Goal: Task Accomplishment & Management: Complete application form

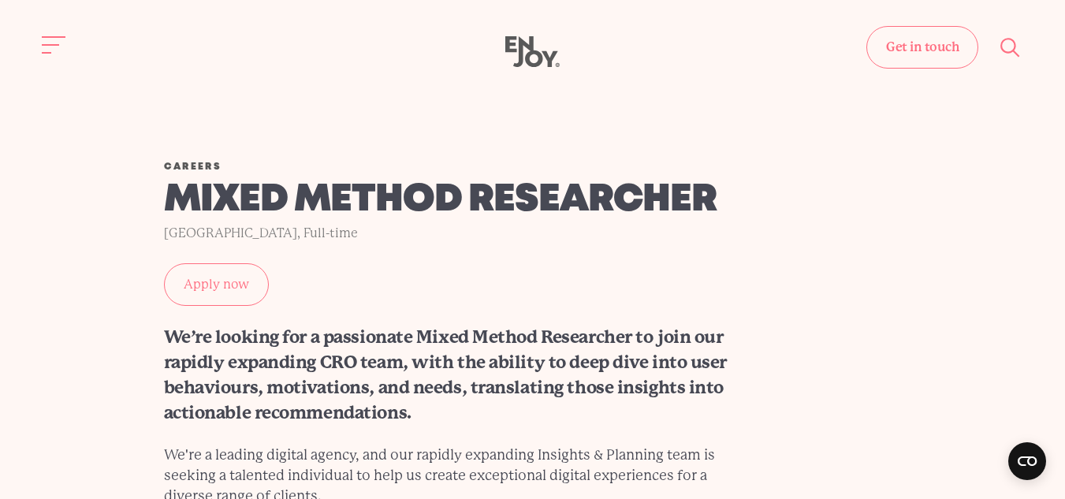
click at [227, 288] on link "Apply now" at bounding box center [216, 284] width 105 height 43
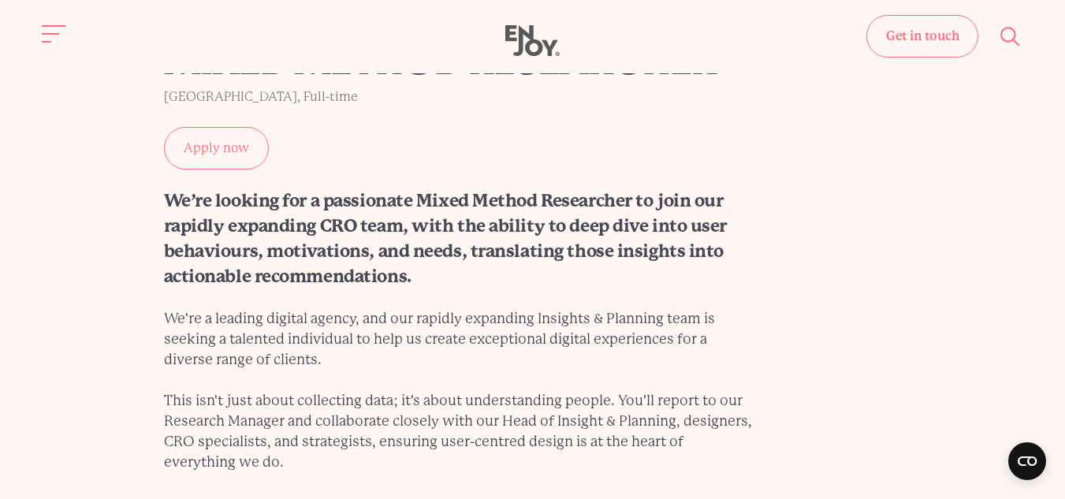
scroll to position [136, 0]
click at [243, 142] on link "Apply now" at bounding box center [216, 149] width 105 height 43
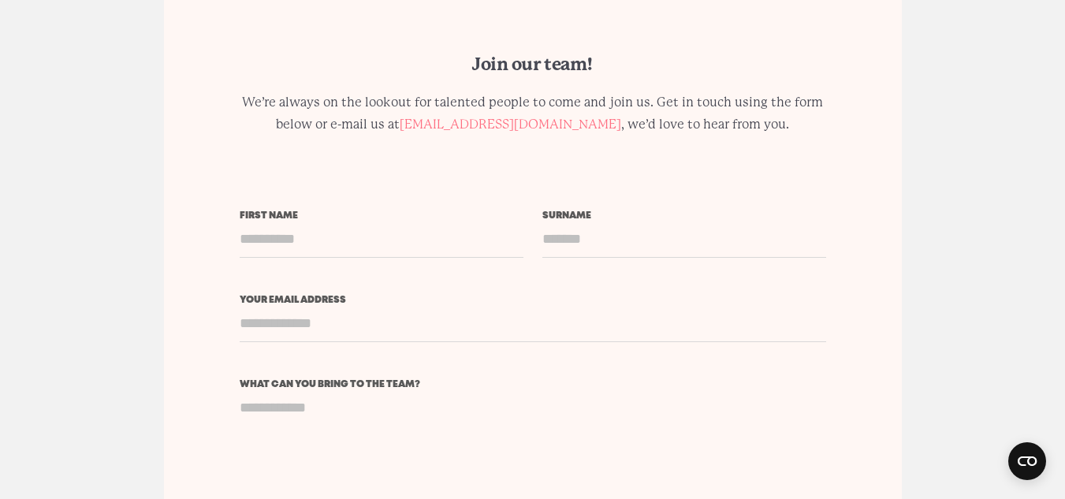
scroll to position [3653, 0]
click at [391, 389] on textarea "What can you bring to the team?" at bounding box center [533, 451] width 587 height 125
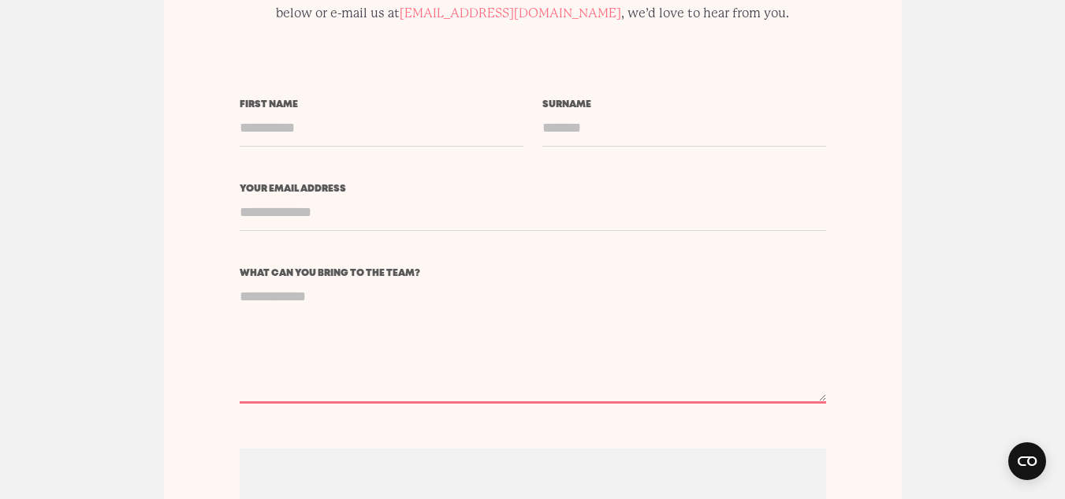
scroll to position [3765, 0]
paste textarea "**********"
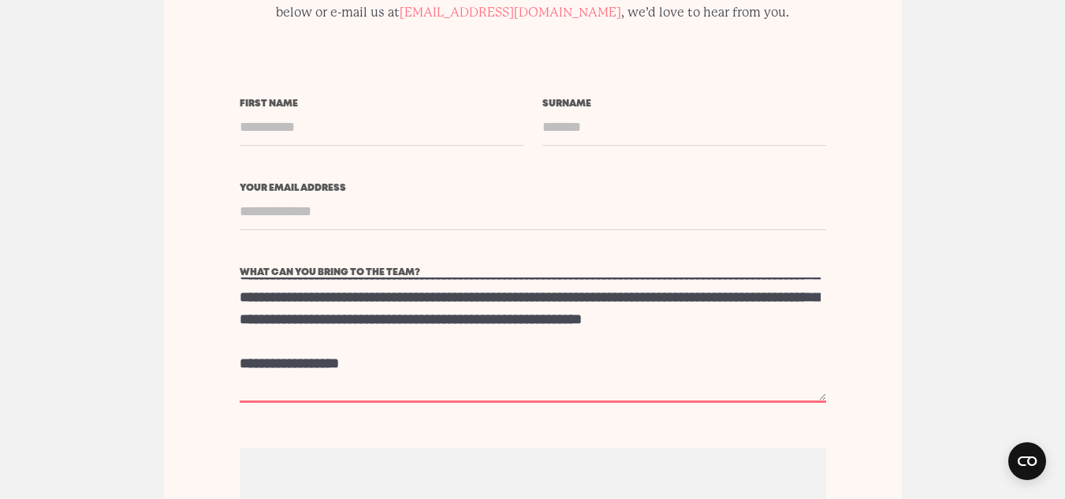
scroll to position [0, 0]
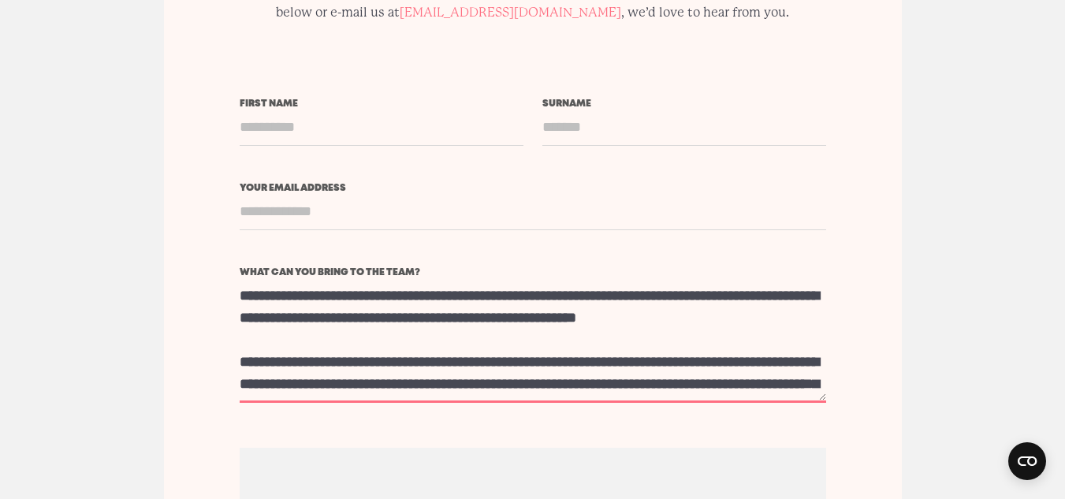
click at [284, 278] on textarea "What can you bring to the team?" at bounding box center [533, 340] width 587 height 125
click at [250, 278] on textarea "What can you bring to the team?" at bounding box center [533, 340] width 587 height 125
click at [604, 278] on textarea "What can you bring to the team?" at bounding box center [533, 340] width 587 height 125
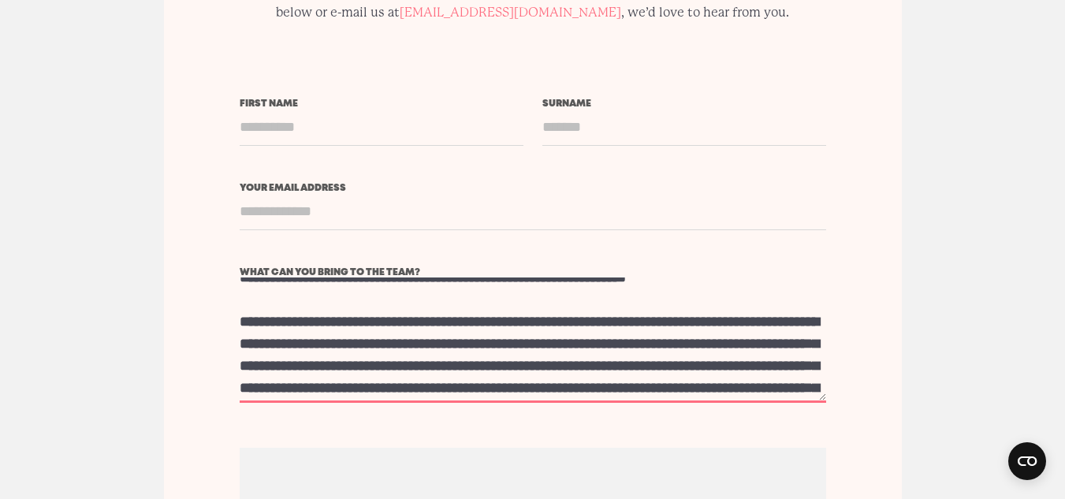
scroll to position [41, 0]
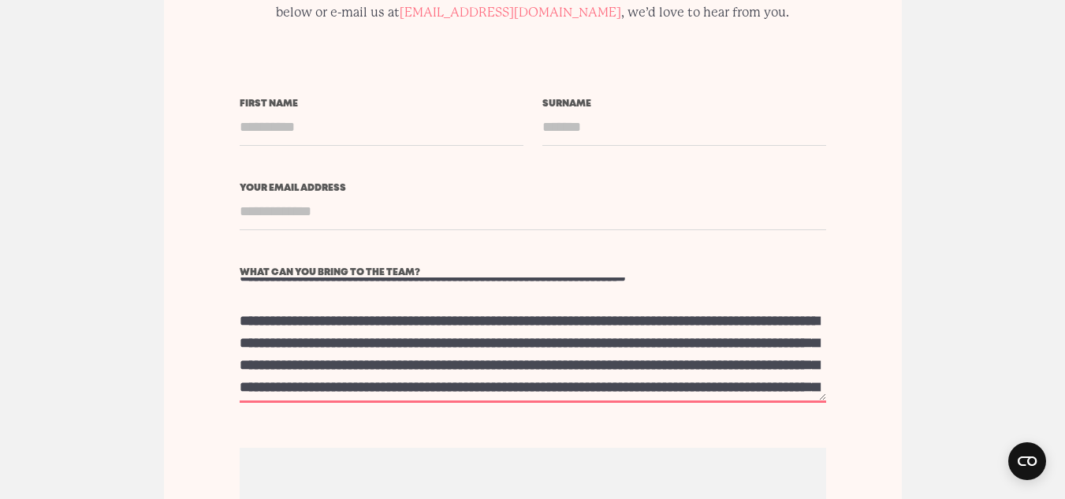
click at [273, 292] on textarea "What can you bring to the team?" at bounding box center [533, 340] width 587 height 125
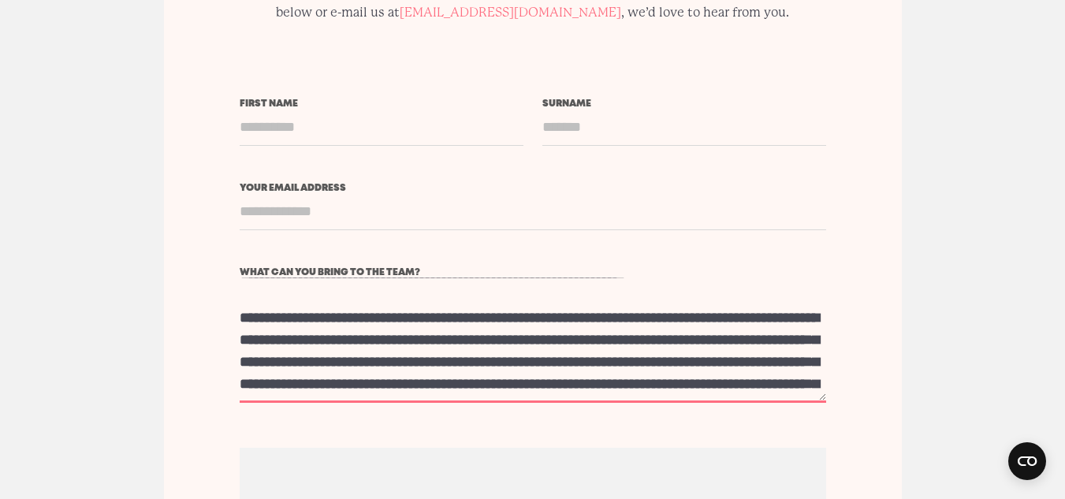
scroll to position [45, 0]
click at [737, 293] on textarea "What can you bring to the team?" at bounding box center [533, 340] width 587 height 125
click at [360, 312] on textarea "What can you bring to the team?" at bounding box center [533, 340] width 587 height 125
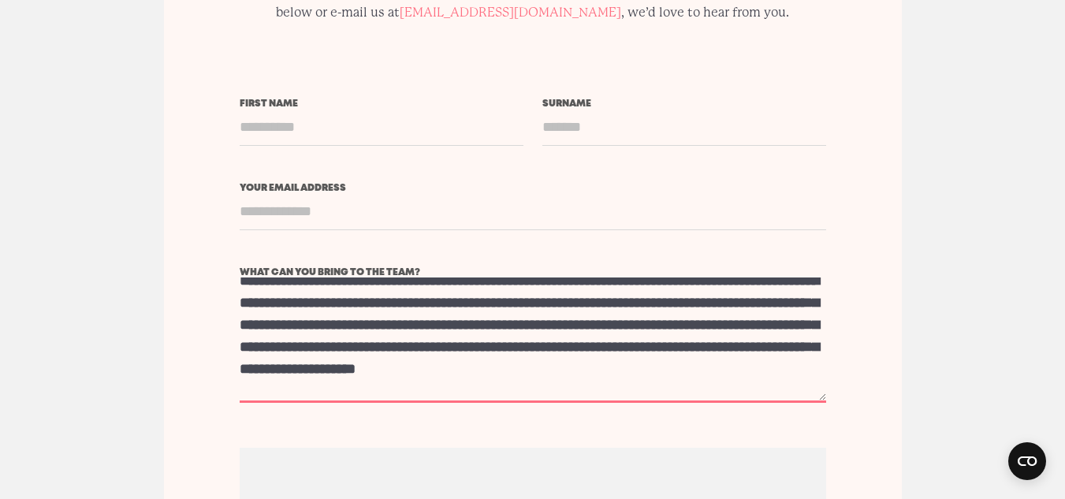
scroll to position [86, 0]
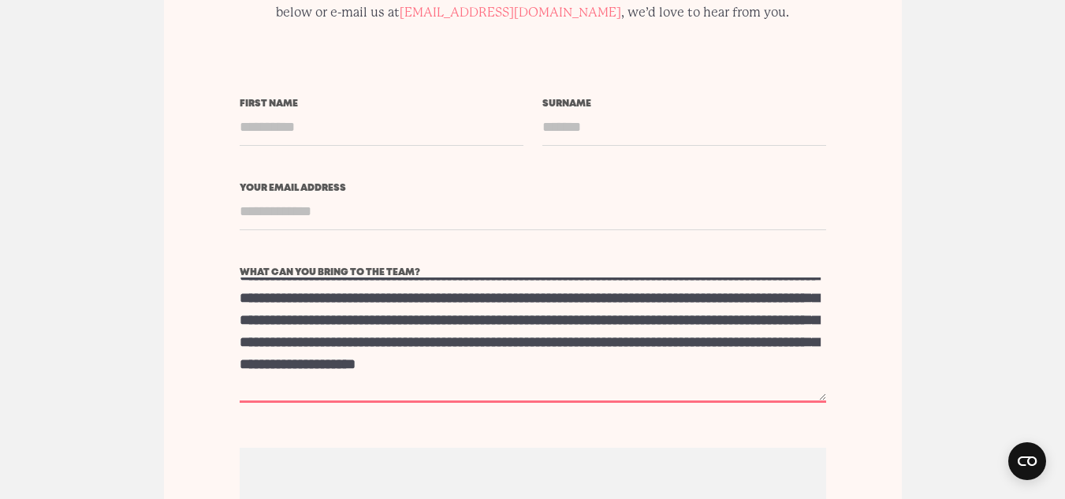
click at [737, 297] on textarea "What can you bring to the team?" at bounding box center [533, 340] width 587 height 125
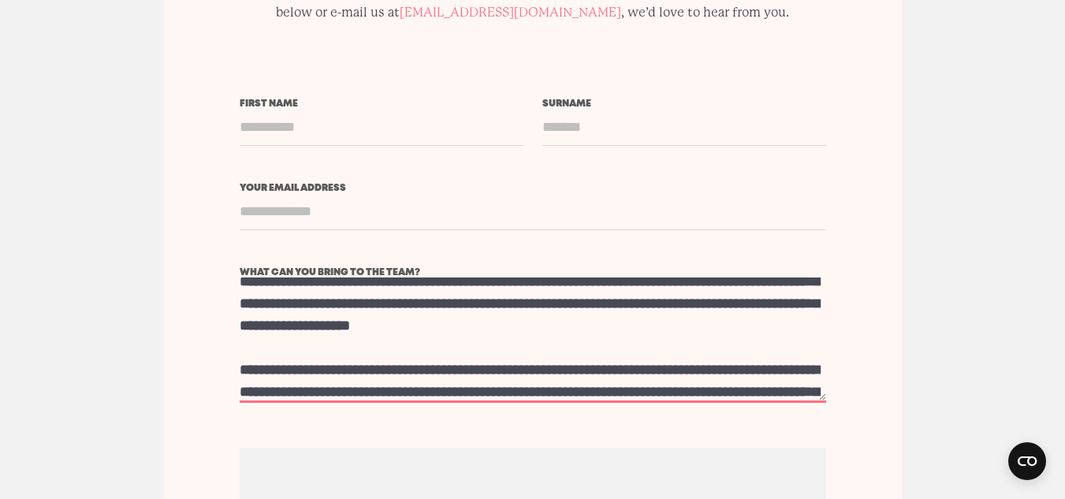
scroll to position [130, 0]
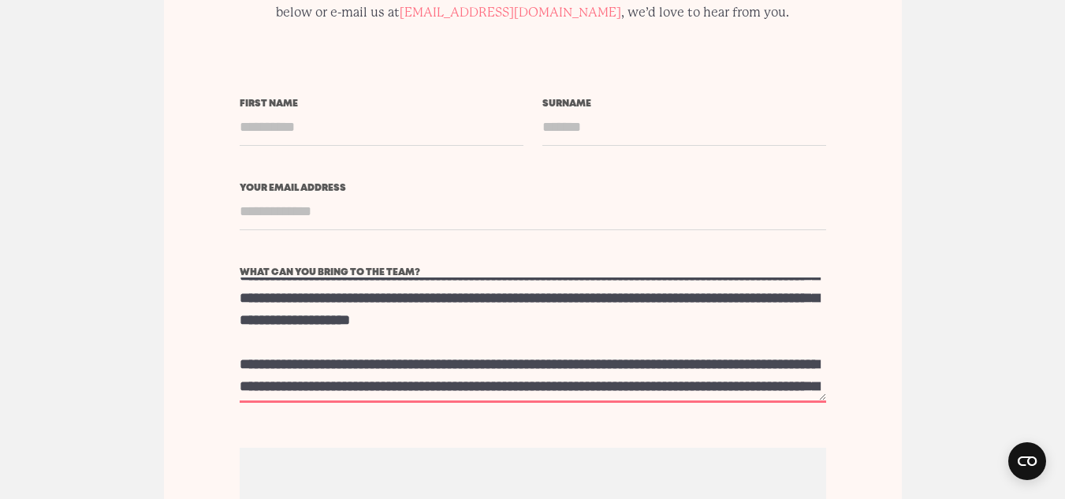
click at [654, 278] on textarea "What can you bring to the team?" at bounding box center [533, 340] width 587 height 125
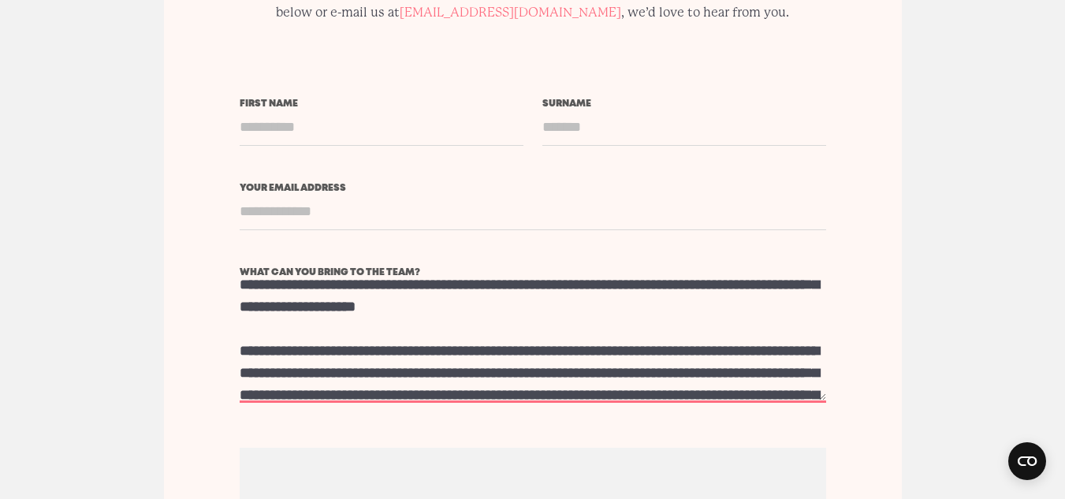
scroll to position [143, 0]
click at [743, 278] on textarea "What can you bring to the team?" at bounding box center [533, 340] width 587 height 125
click at [655, 278] on textarea "What can you bring to the team?" at bounding box center [533, 340] width 587 height 125
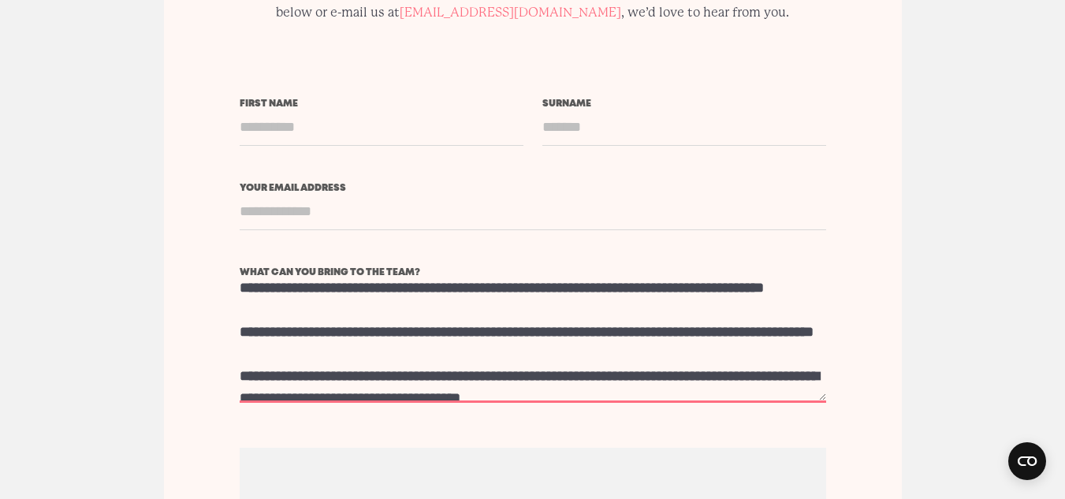
scroll to position [364, 0]
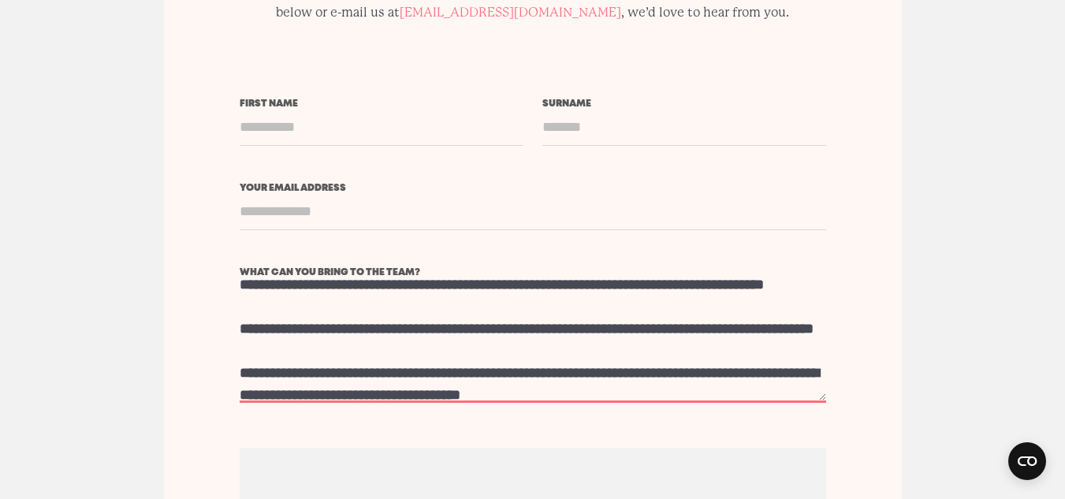
drag, startPoint x: 298, startPoint y: 263, endPoint x: 229, endPoint y: 270, distance: 69.0
click at [229, 270] on div "Join our team! We’re always on the lookout for talented people to come and join…" at bounding box center [533, 354] width 738 height 981
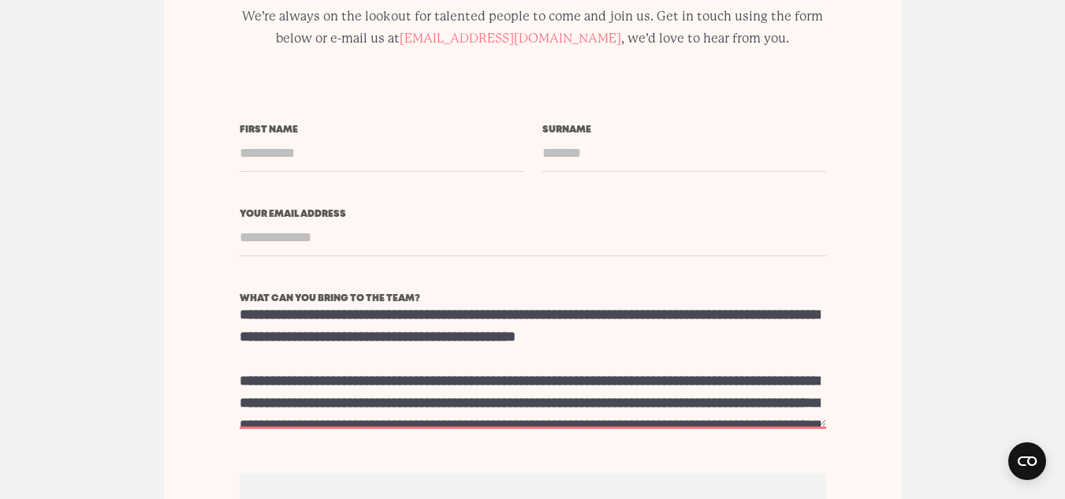
scroll to position [146, 0]
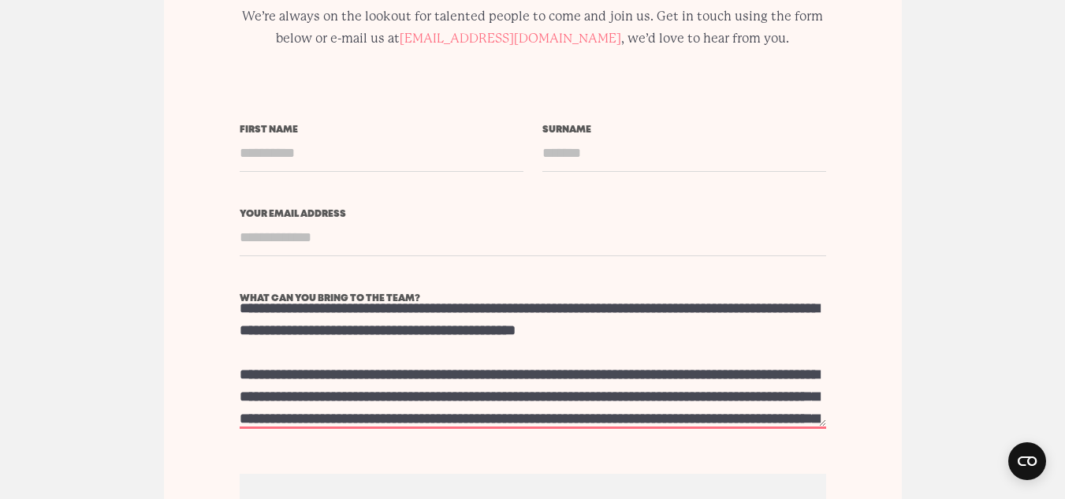
click at [448, 332] on textarea "What can you bring to the team?" at bounding box center [533, 366] width 587 height 125
click at [412, 333] on textarea "What can you bring to the team?" at bounding box center [533, 366] width 587 height 125
click at [531, 330] on textarea "What can you bring to the team?" at bounding box center [533, 366] width 587 height 125
click at [557, 332] on textarea "What can you bring to the team?" at bounding box center [533, 366] width 587 height 125
click at [547, 330] on textarea "What can you bring to the team?" at bounding box center [533, 366] width 587 height 125
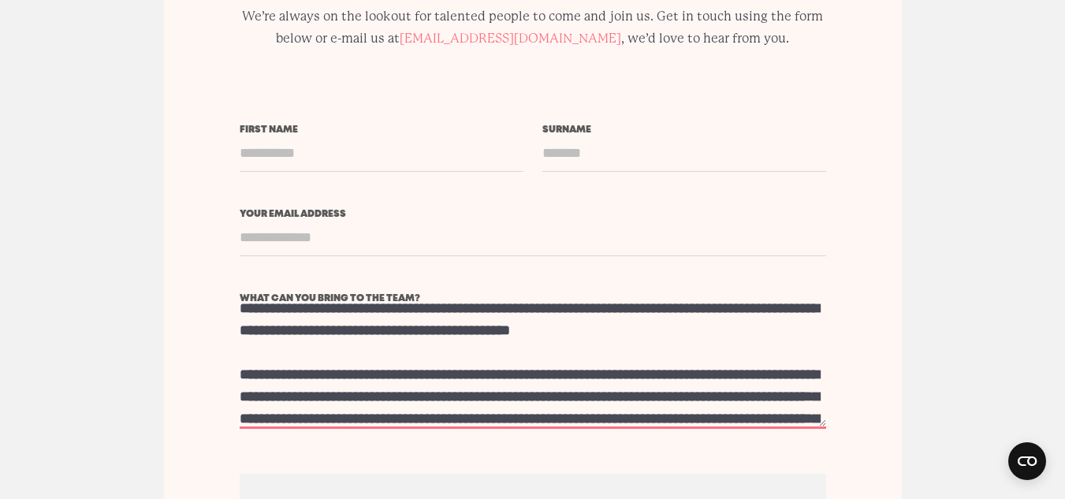
click at [331, 332] on textarea "What can you bring to the team?" at bounding box center [533, 366] width 587 height 125
click at [558, 329] on textarea "What can you bring to the team?" at bounding box center [533, 366] width 587 height 125
click at [395, 349] on textarea "What can you bring to the team?" at bounding box center [533, 366] width 587 height 125
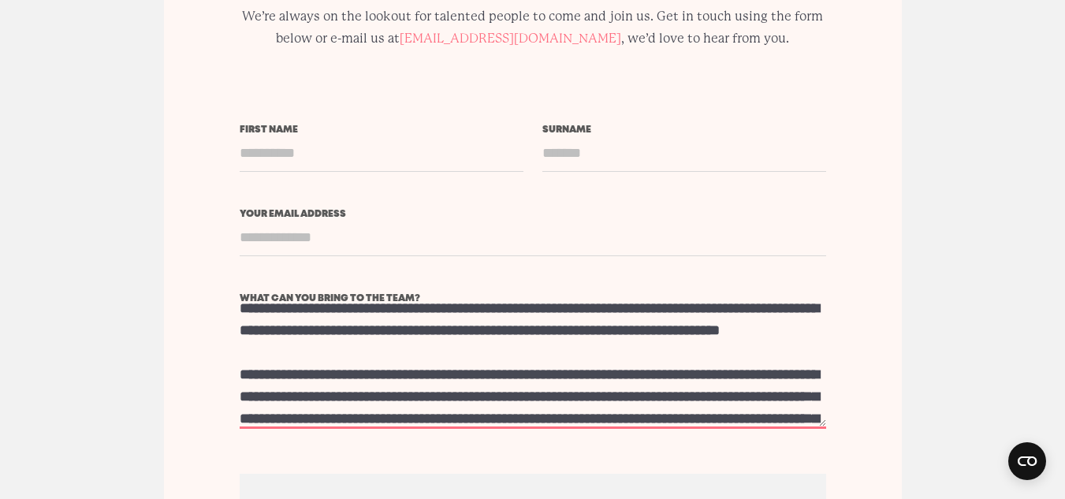
click at [342, 316] on textarea "What can you bring to the team?" at bounding box center [533, 366] width 587 height 125
click at [461, 304] on textarea "What can you bring to the team?" at bounding box center [533, 366] width 587 height 125
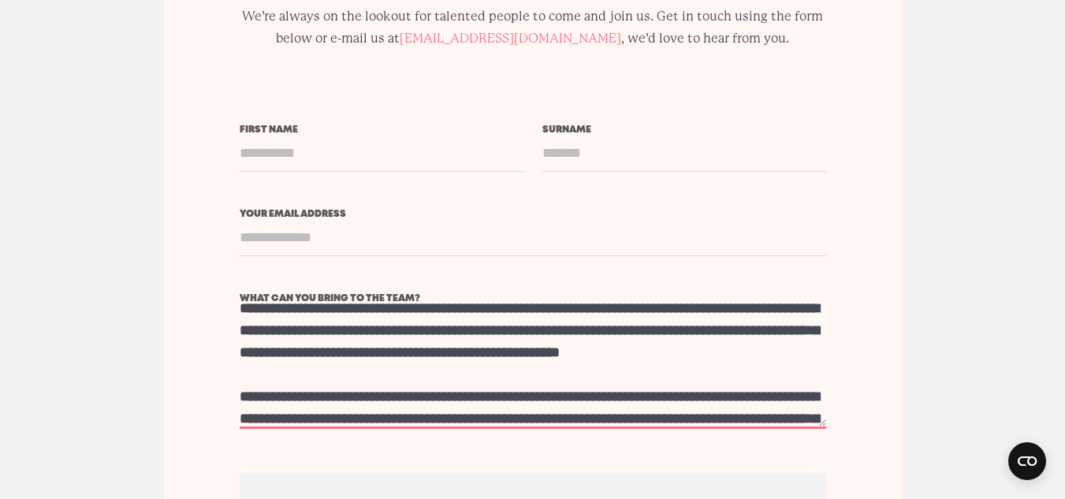
drag, startPoint x: 456, startPoint y: 352, endPoint x: 497, endPoint y: 345, distance: 40.8
click at [497, 345] on textarea "What can you bring to the team?" at bounding box center [533, 366] width 587 height 125
click at [445, 321] on textarea "What can you bring to the team?" at bounding box center [533, 366] width 587 height 125
drag, startPoint x: 512, startPoint y: 353, endPoint x: 740, endPoint y: 348, distance: 227.1
click at [740, 348] on textarea "What can you bring to the team?" at bounding box center [533, 366] width 587 height 125
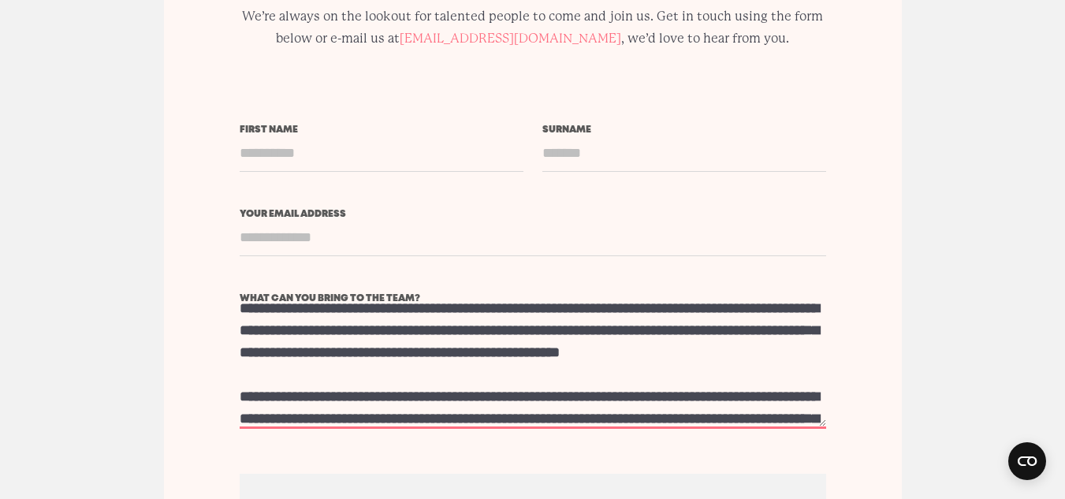
click at [308, 330] on textarea "What can you bring to the team?" at bounding box center [533, 366] width 587 height 125
paste textarea "**********"
click at [632, 328] on textarea "What can you bring to the team?" at bounding box center [533, 366] width 587 height 125
click at [778, 330] on textarea "What can you bring to the team?" at bounding box center [533, 366] width 587 height 125
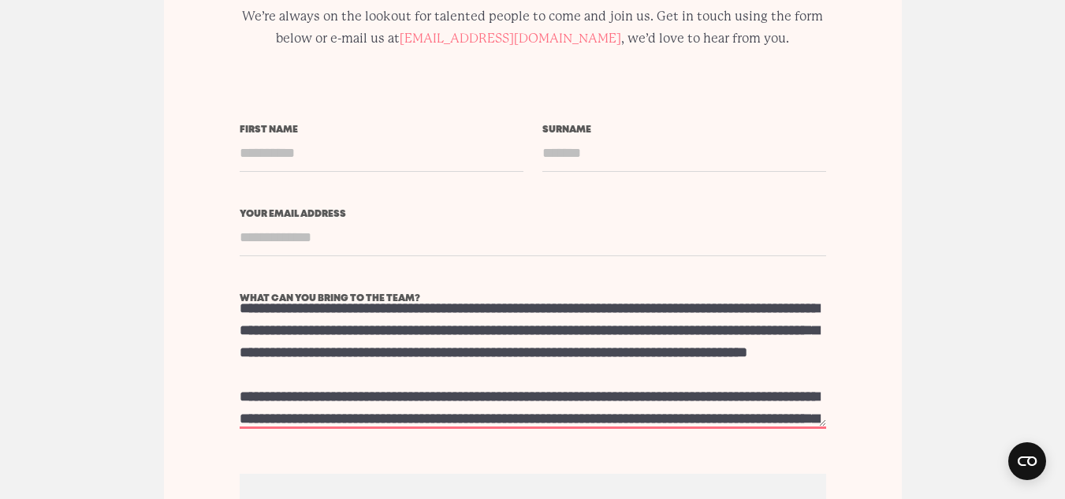
click at [778, 330] on textarea "What can you bring to the team?" at bounding box center [533, 366] width 587 height 125
click at [786, 333] on textarea "What can you bring to the team?" at bounding box center [533, 366] width 587 height 125
drag, startPoint x: 498, startPoint y: 355, endPoint x: 722, endPoint y: 367, distance: 224.2
click at [722, 367] on textarea "What can you bring to the team?" at bounding box center [533, 366] width 587 height 125
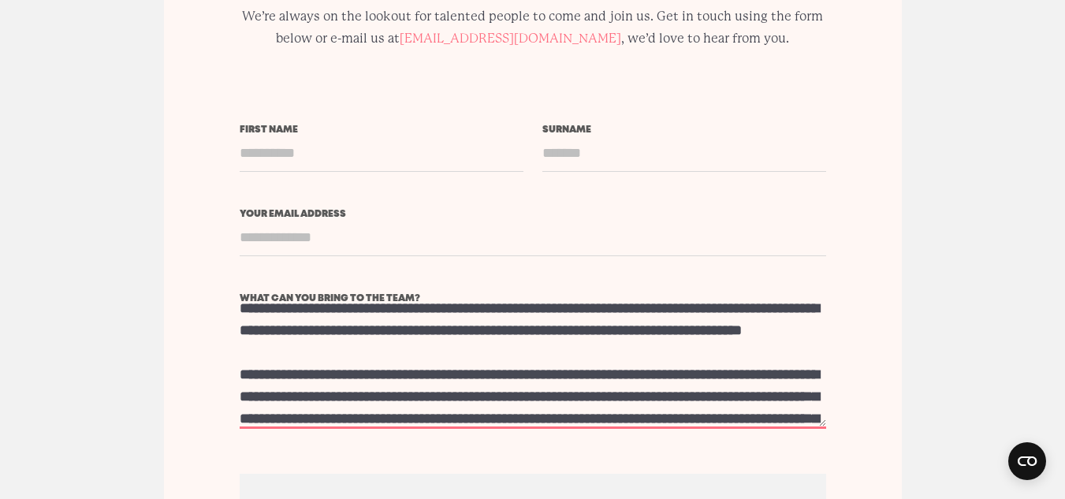
click at [789, 335] on textarea "What can you bring to the team?" at bounding box center [533, 366] width 587 height 125
click at [316, 328] on textarea "What can you bring to the team?" at bounding box center [533, 366] width 587 height 125
drag, startPoint x: 537, startPoint y: 330, endPoint x: 311, endPoint y: 331, distance: 225.5
click at [311, 331] on textarea "What can you bring to the team?" at bounding box center [533, 366] width 587 height 125
click at [512, 332] on textarea "What can you bring to the team?" at bounding box center [533, 366] width 587 height 125
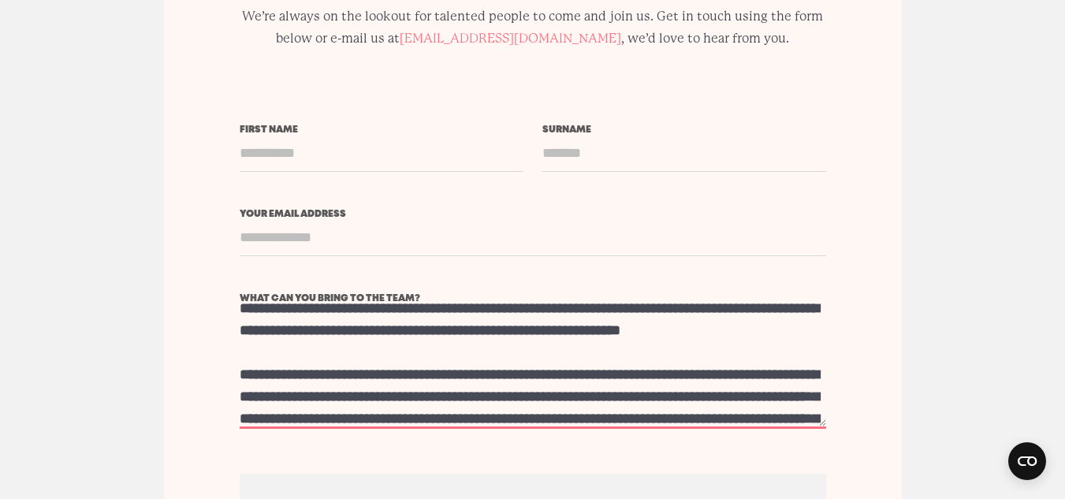
drag, startPoint x: 674, startPoint y: 330, endPoint x: 736, endPoint y: 335, distance: 62.5
click at [736, 335] on textarea "What can you bring to the team?" at bounding box center [533, 366] width 587 height 125
click at [620, 347] on textarea "What can you bring to the team?" at bounding box center [533, 366] width 587 height 125
click at [278, 321] on textarea "What can you bring to the team?" at bounding box center [533, 366] width 587 height 125
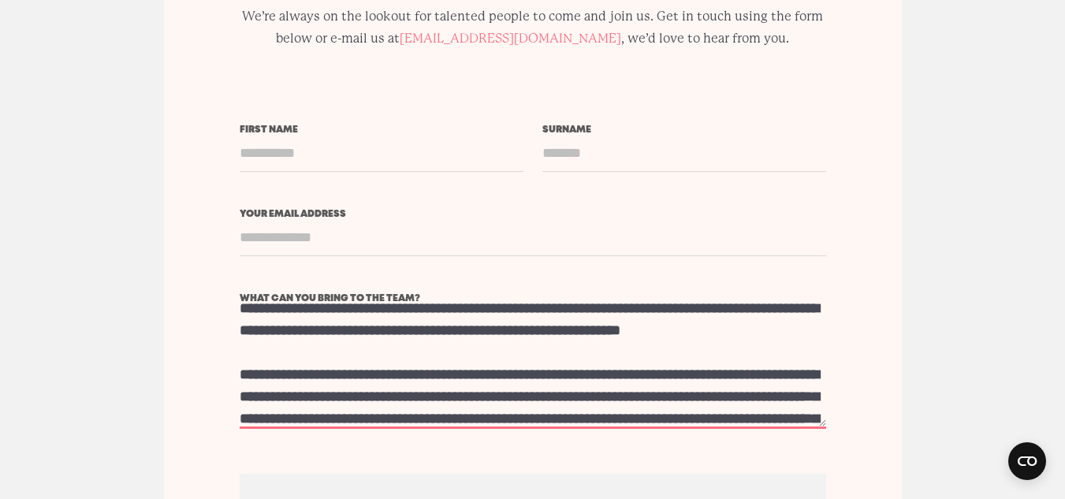
click at [278, 321] on textarea "What can you bring to the team?" at bounding box center [533, 366] width 587 height 125
paste textarea "**********"
click at [565, 334] on textarea "What can you bring to the team?" at bounding box center [533, 366] width 587 height 125
click at [475, 354] on textarea "What can you bring to the team?" at bounding box center [533, 366] width 587 height 125
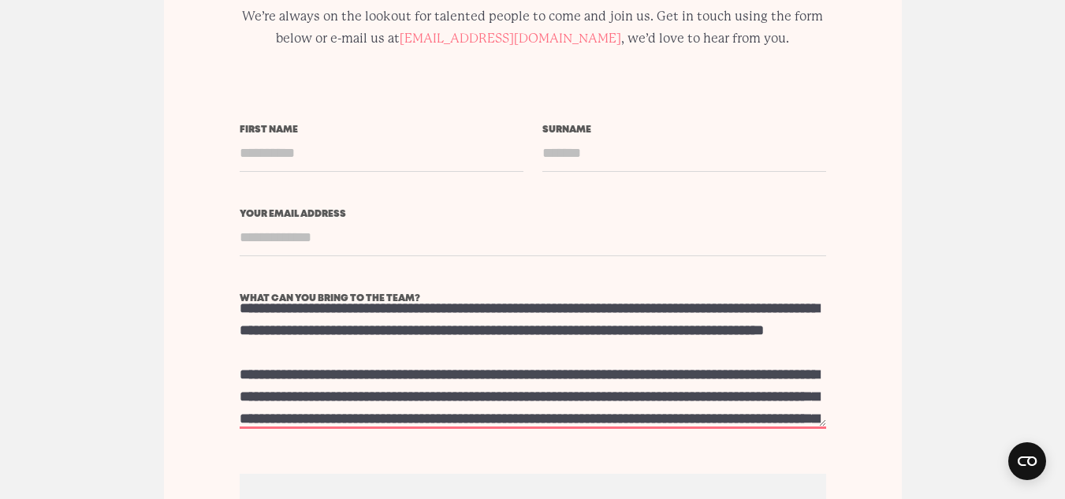
click at [475, 354] on textarea "What can you bring to the team?" at bounding box center [533, 366] width 587 height 125
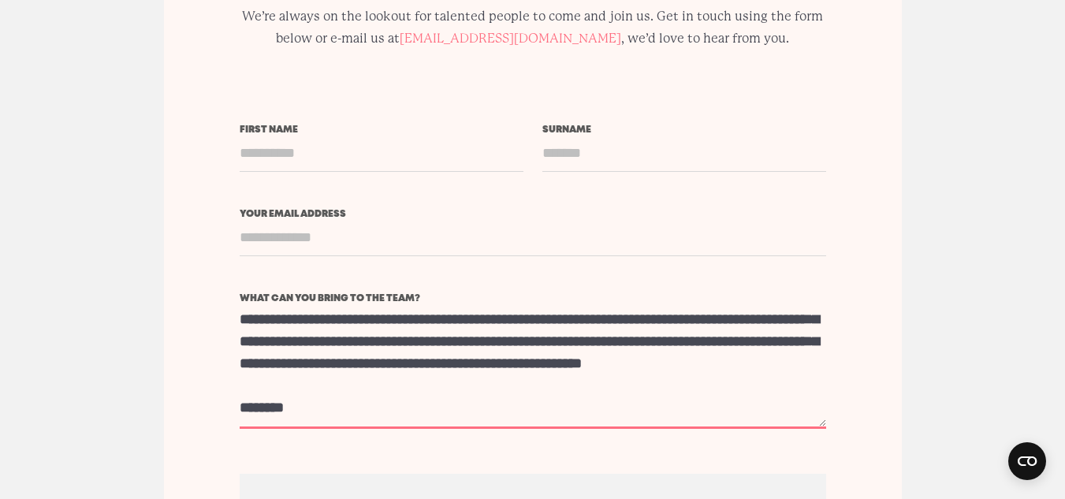
scroll to position [248, 0]
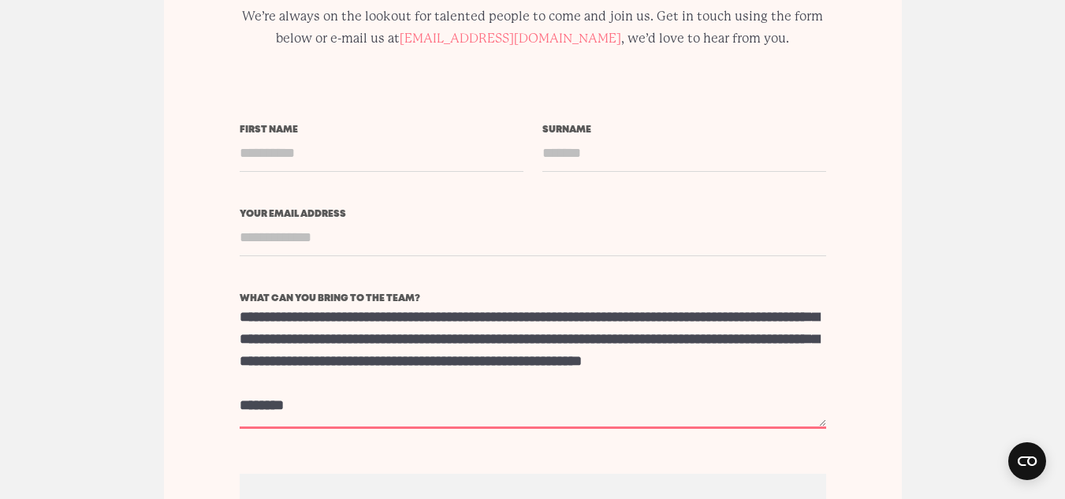
click at [419, 304] on textarea "What can you bring to the team?" at bounding box center [533, 366] width 587 height 125
click at [596, 304] on textarea "What can you bring to the team?" at bounding box center [533, 366] width 587 height 125
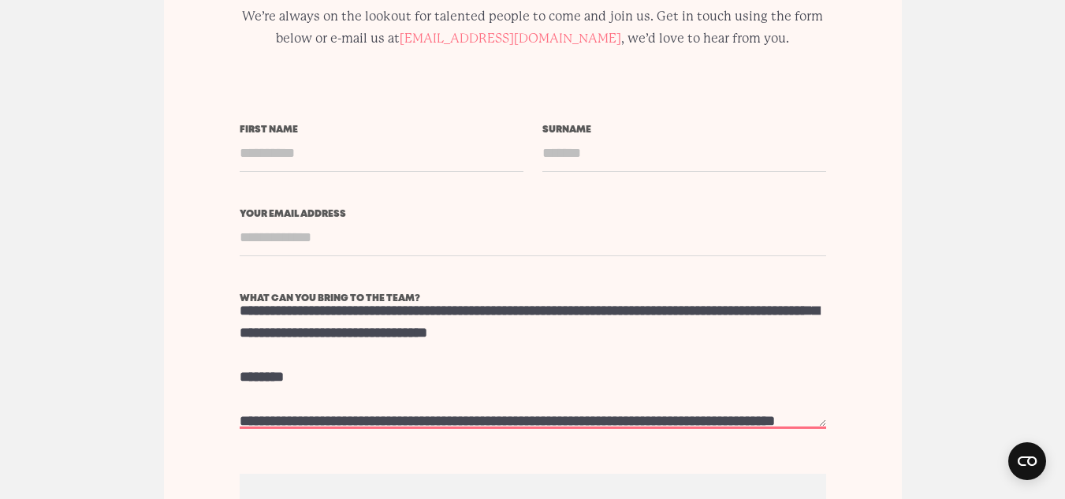
scroll to position [278, 0]
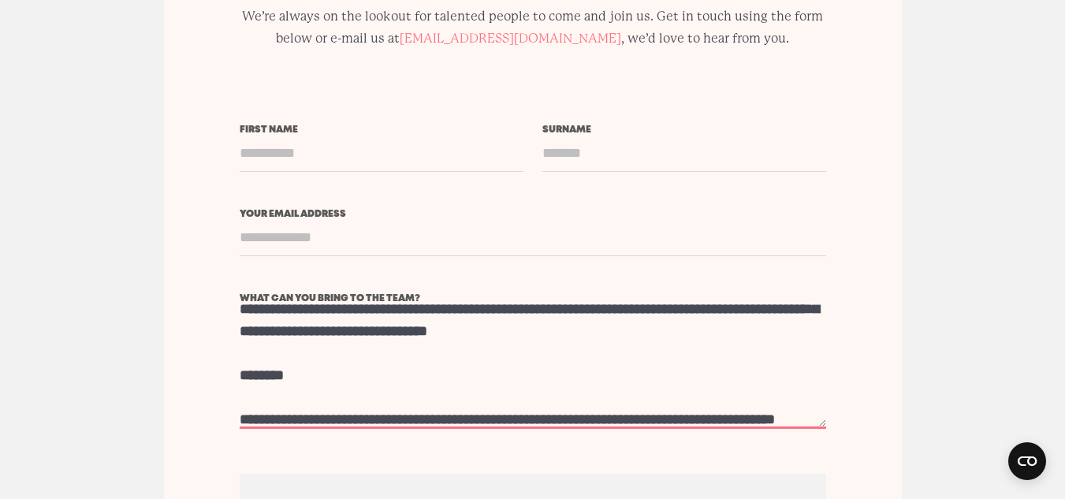
click at [606, 309] on textarea "What can you bring to the team?" at bounding box center [533, 366] width 587 height 125
drag, startPoint x: 641, startPoint y: 308, endPoint x: 518, endPoint y: 324, distance: 124.0
click at [518, 324] on textarea "What can you bring to the team?" at bounding box center [533, 366] width 587 height 125
click at [614, 311] on textarea "What can you bring to the team?" at bounding box center [533, 366] width 587 height 125
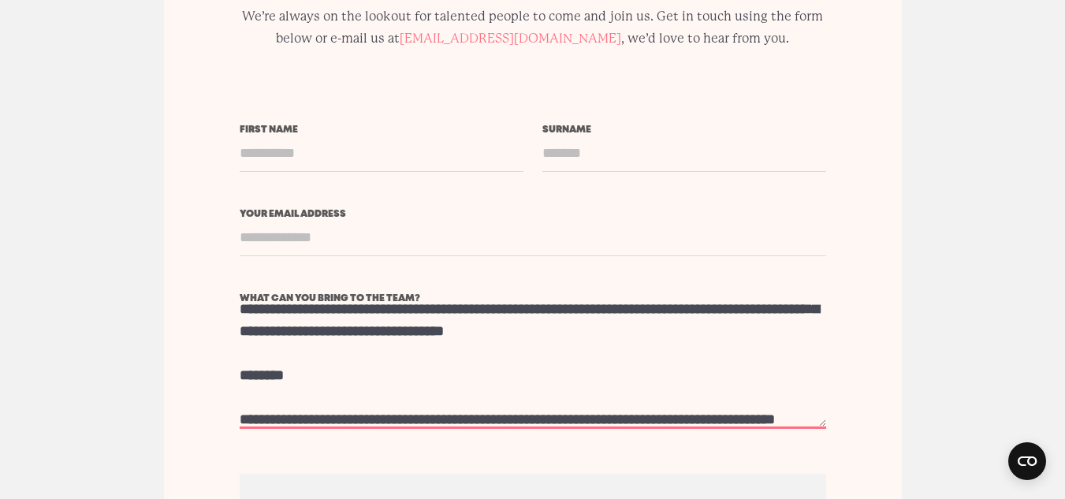
click at [614, 311] on textarea "What can you bring to the team?" at bounding box center [533, 366] width 587 height 125
drag, startPoint x: 414, startPoint y: 333, endPoint x: 405, endPoint y: 333, distance: 8.7
click at [405, 333] on textarea "What can you bring to the team?" at bounding box center [533, 366] width 587 height 125
drag, startPoint x: 430, startPoint y: 332, endPoint x: 229, endPoint y: 338, distance: 201.1
click at [229, 338] on div "Join our team! We’re always on the lookout for talented people to come and join…" at bounding box center [533, 380] width 738 height 981
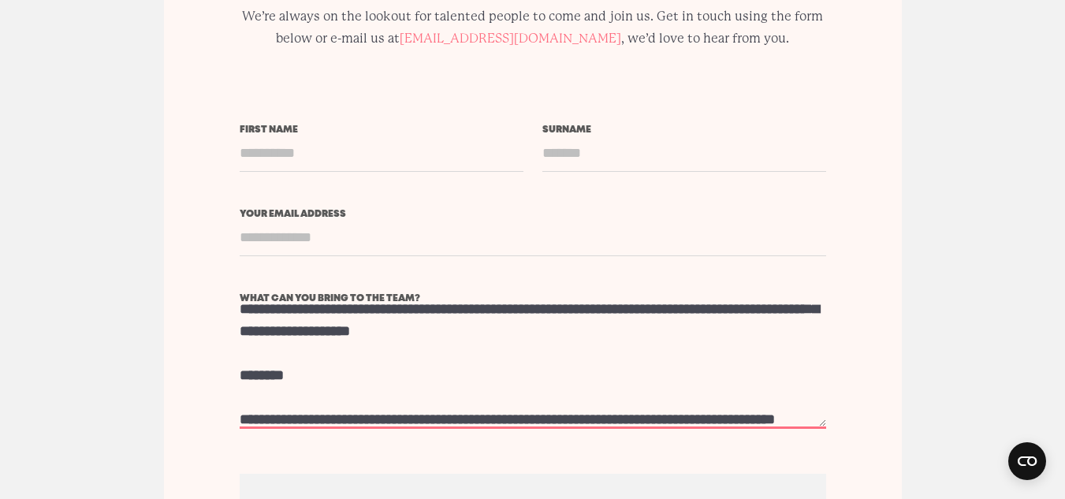
click at [746, 311] on textarea "What can you bring to the team?" at bounding box center [533, 366] width 587 height 125
click at [295, 330] on textarea "What can you bring to the team?" at bounding box center [533, 366] width 587 height 125
click at [622, 331] on textarea "What can you bring to the team?" at bounding box center [533, 366] width 587 height 125
drag, startPoint x: 654, startPoint y: 330, endPoint x: 358, endPoint y: 335, distance: 295.7
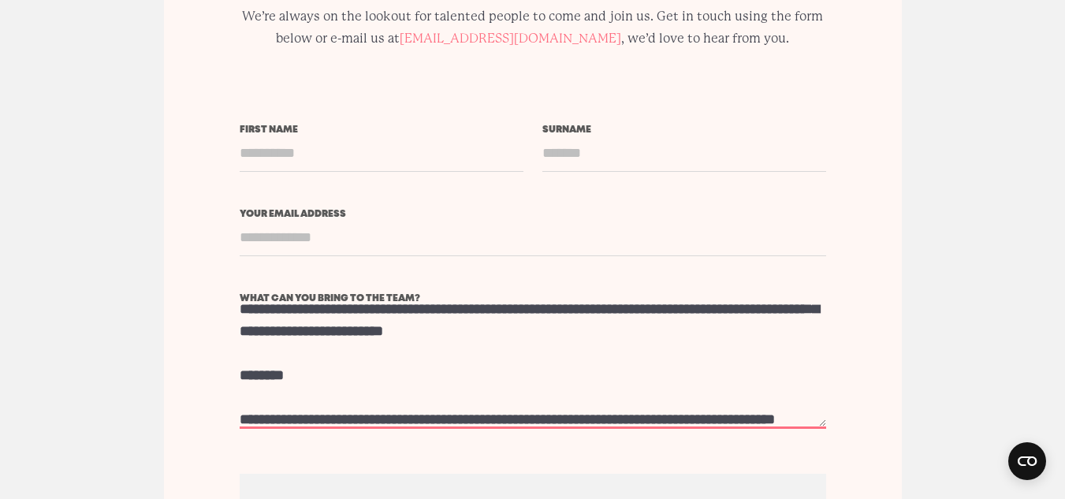
click at [358, 335] on textarea "What can you bring to the team?" at bounding box center [533, 366] width 587 height 125
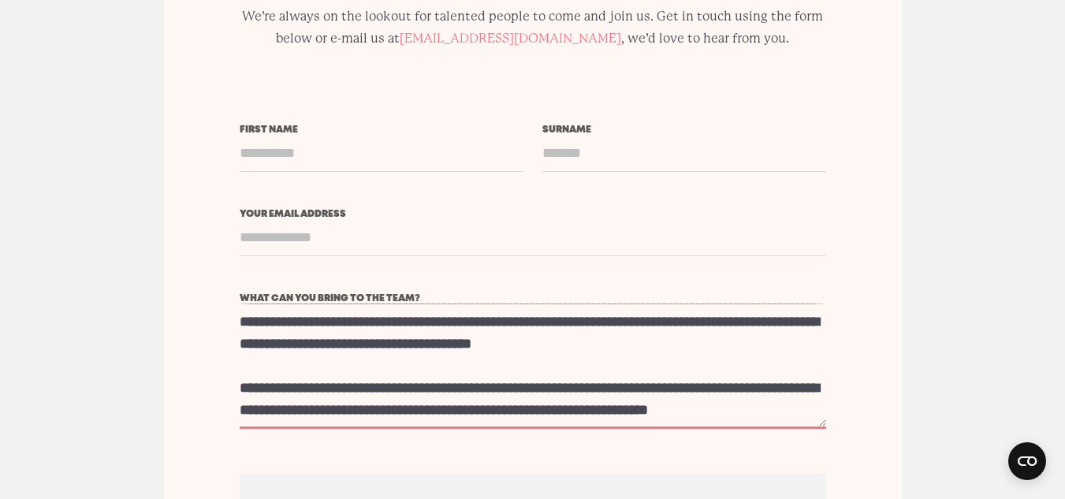
scroll to position [459, 0]
click at [508, 304] on textarea "What can you bring to the team?" at bounding box center [533, 366] width 587 height 125
drag, startPoint x: 554, startPoint y: 319, endPoint x: 367, endPoint y: 336, distance: 188.4
click at [367, 336] on textarea "What can you bring to the team?" at bounding box center [533, 366] width 587 height 125
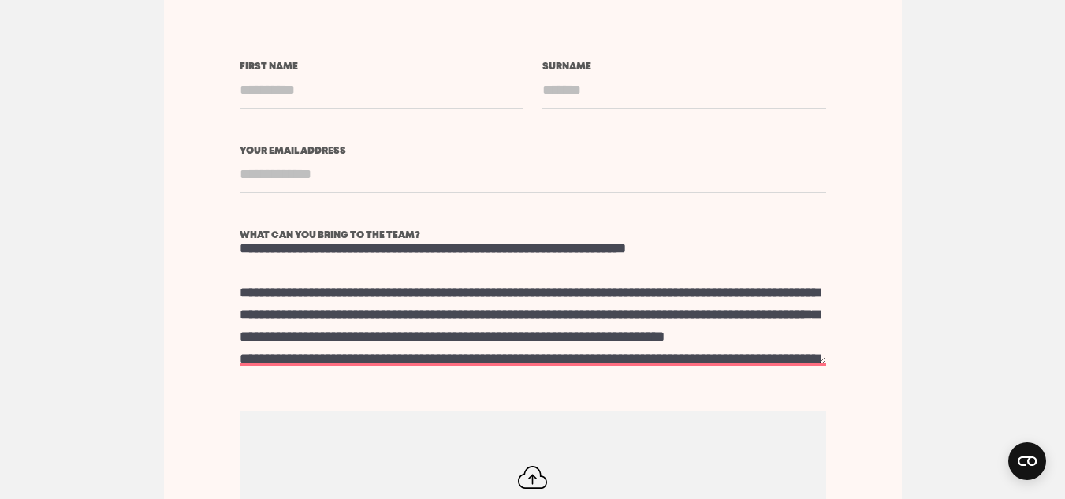
scroll to position [44, 0]
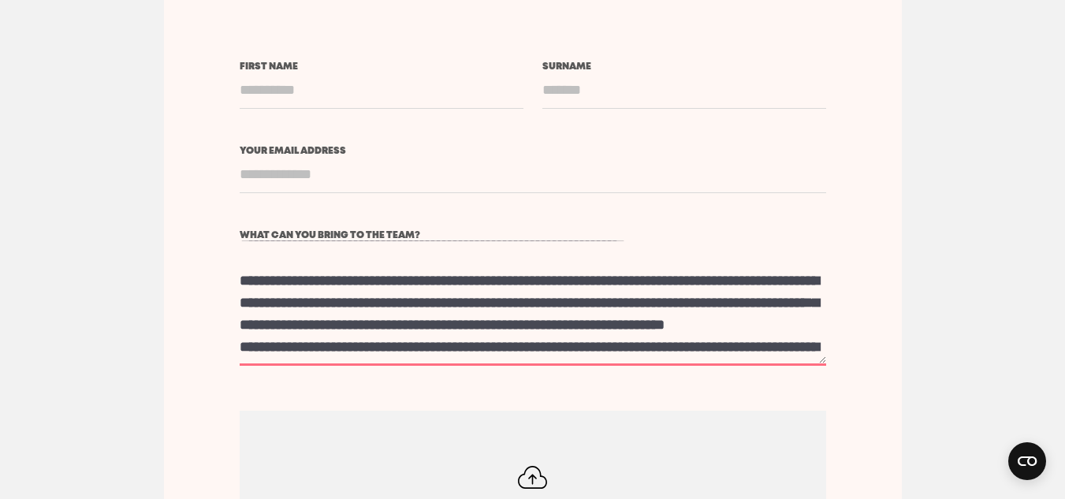
click at [386, 262] on textarea "What can you bring to the team?" at bounding box center [533, 302] width 587 height 125
click at [248, 259] on textarea "What can you bring to the team?" at bounding box center [533, 302] width 587 height 125
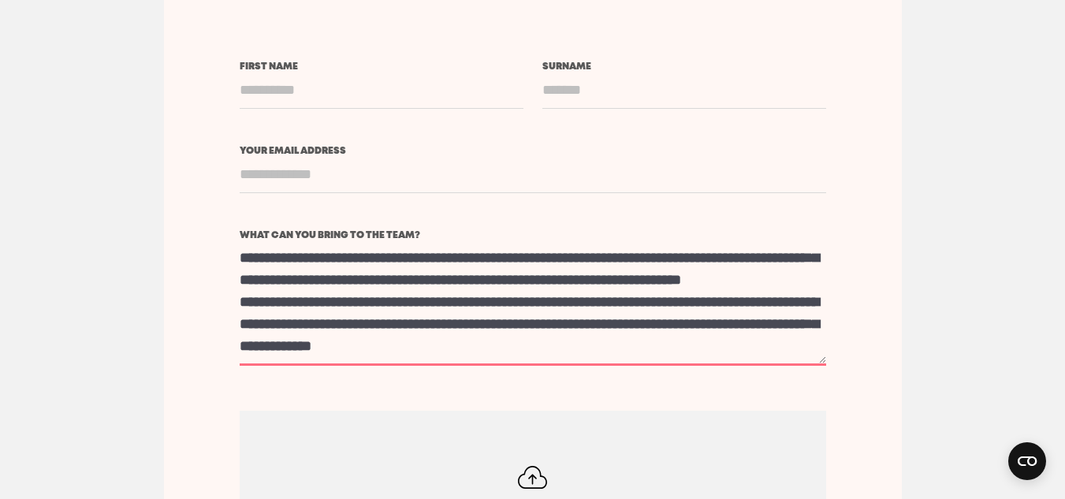
scroll to position [90, 0]
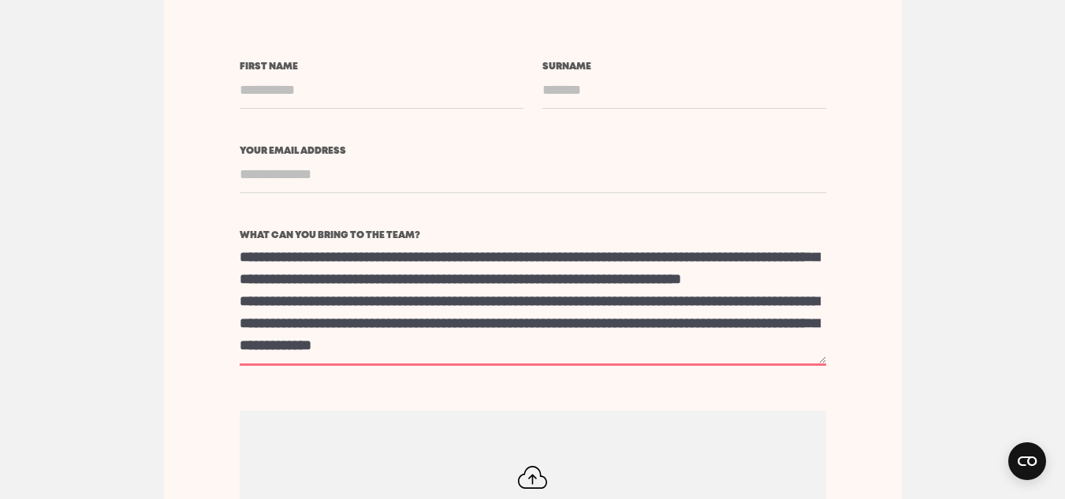
drag, startPoint x: 732, startPoint y: 256, endPoint x: 541, endPoint y: 255, distance: 190.8
click at [541, 255] on textarea "What can you bring to the team?" at bounding box center [533, 302] width 587 height 125
click at [600, 280] on textarea "What can you bring to the team?" at bounding box center [533, 302] width 587 height 125
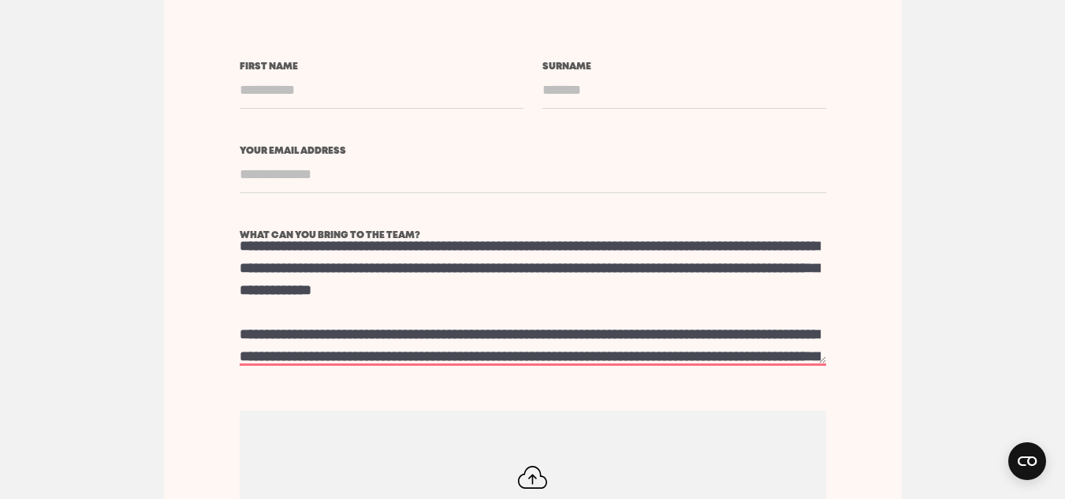
scroll to position [164, 0]
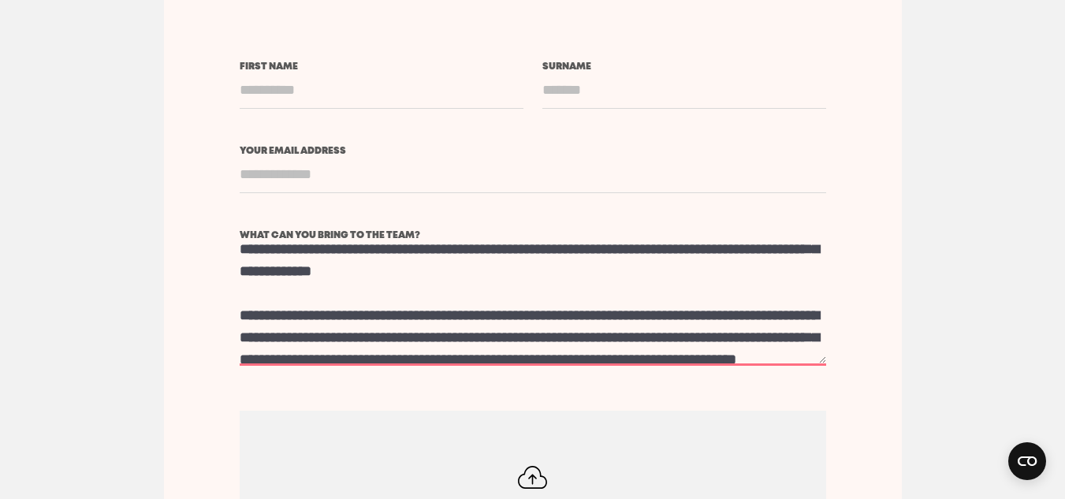
click at [327, 240] on textarea "What can you bring to the team?" at bounding box center [533, 302] width 587 height 125
click at [307, 240] on textarea "What can you bring to the team?" at bounding box center [533, 302] width 587 height 125
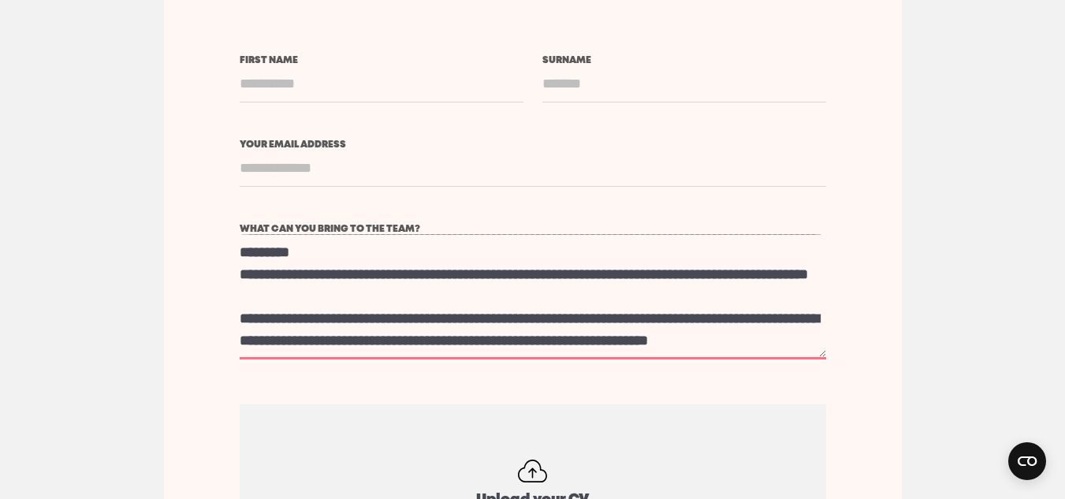
scroll to position [504, 0]
click at [435, 276] on textarea "What can you bring to the team?" at bounding box center [533, 296] width 587 height 125
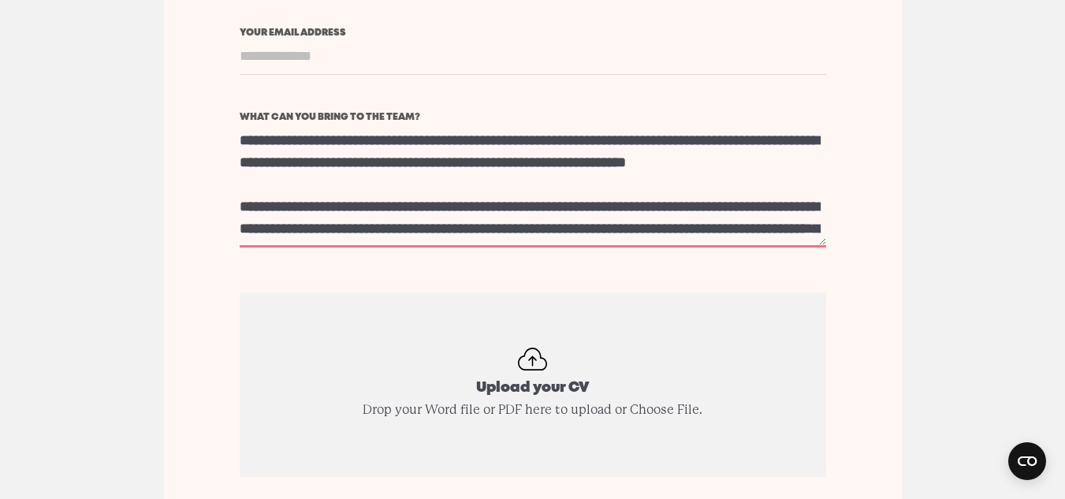
scroll to position [3921, 0]
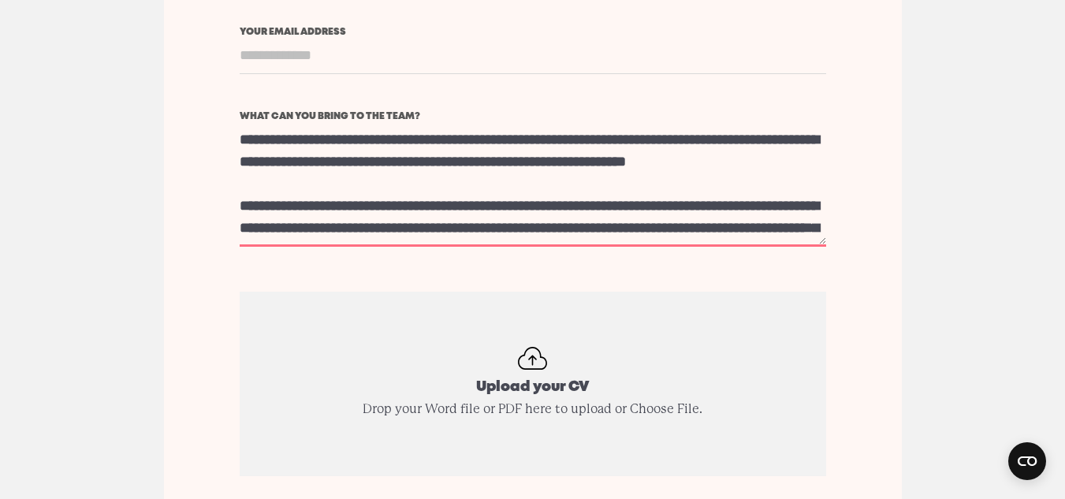
type textarea "**********"
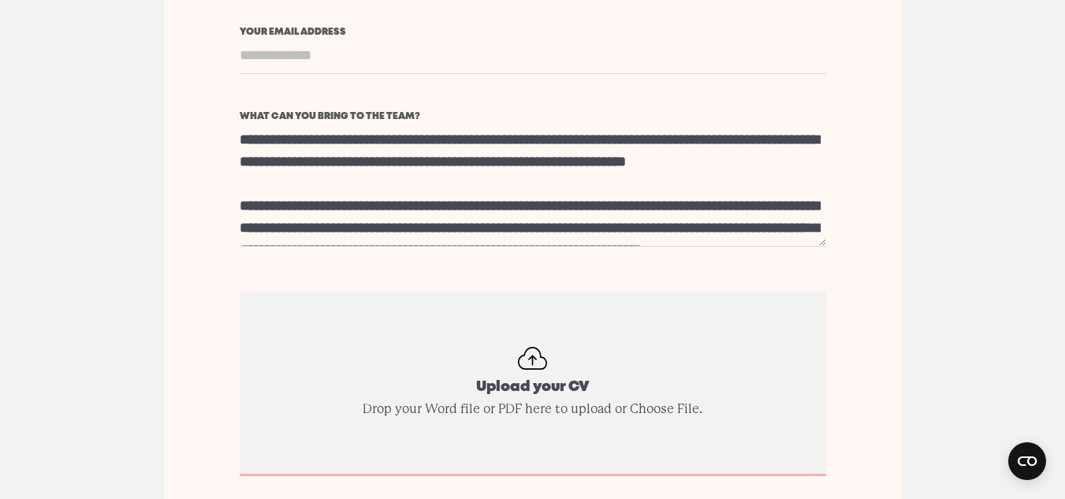
click at [542, 360] on input "Upload your CV" at bounding box center [533, 384] width 587 height 184
type input "**********"
